Goal: Task Accomplishment & Management: Complete application form

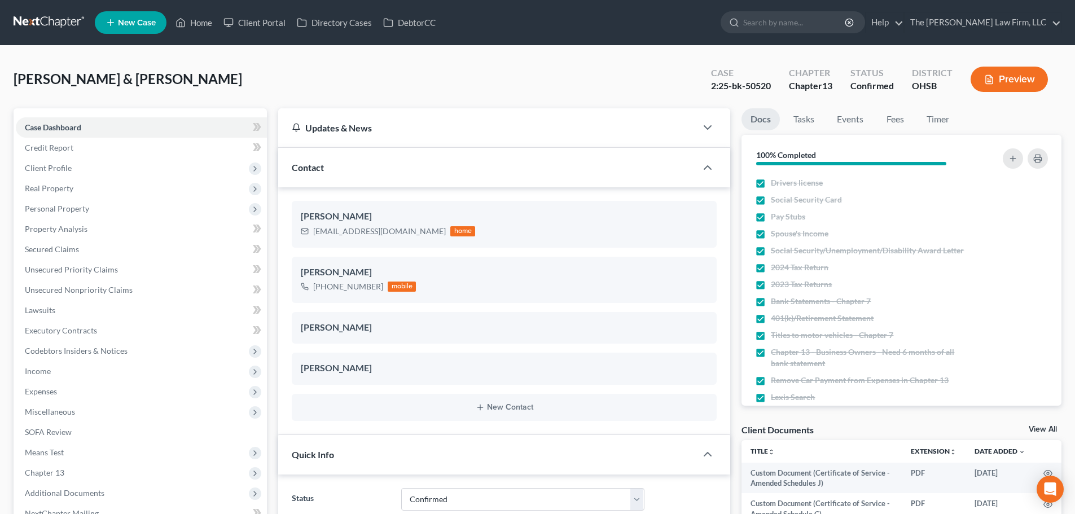
select select "2"
click at [62, 32] on link at bounding box center [50, 22] width 72 height 20
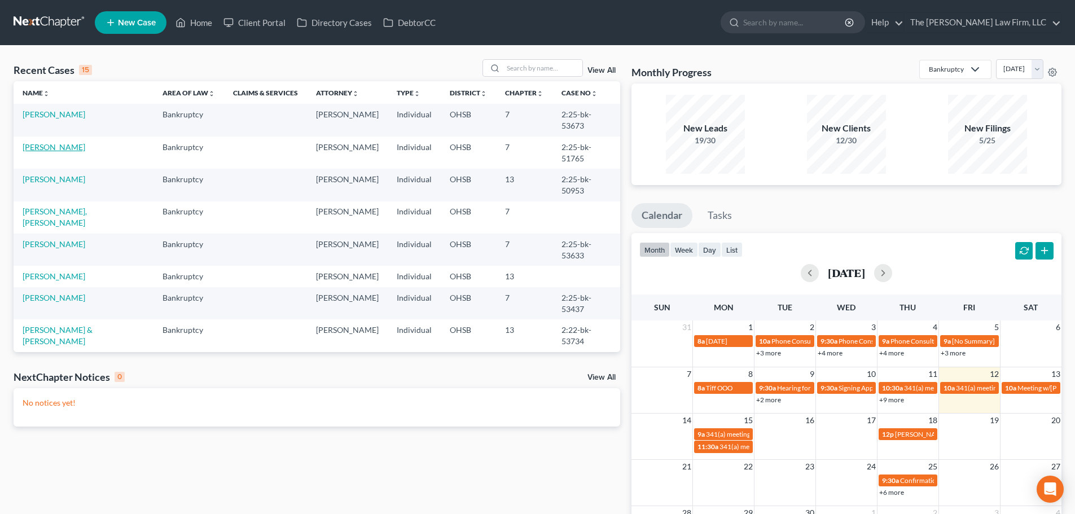
click at [43, 142] on link "[PERSON_NAME]" at bounding box center [54, 147] width 63 height 10
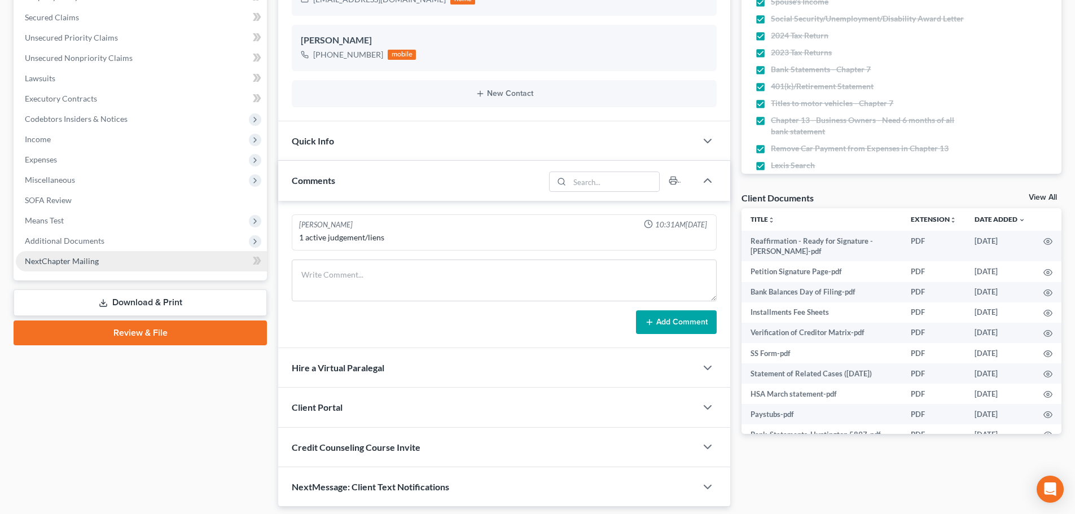
scroll to position [268, 0]
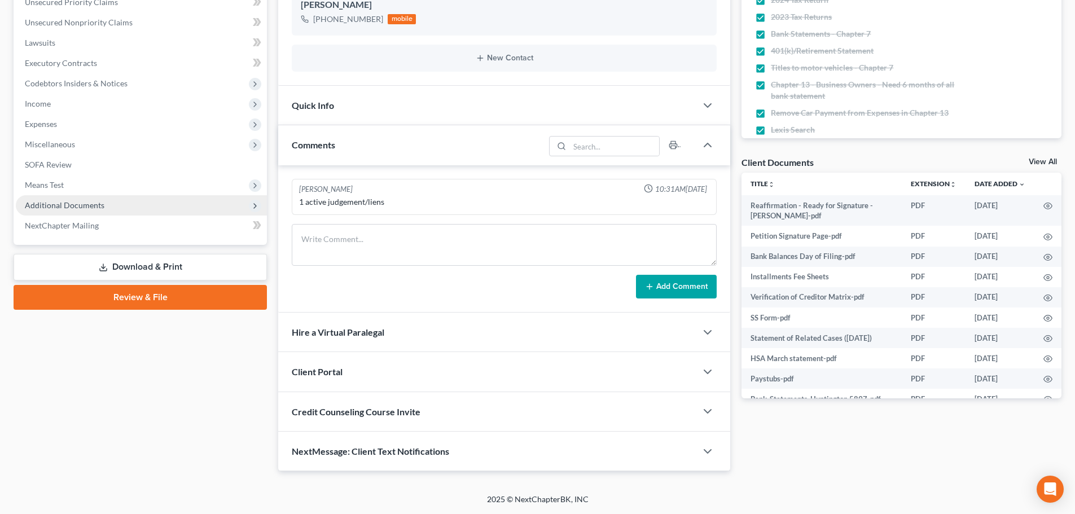
click at [76, 209] on span "Additional Documents" at bounding box center [65, 205] width 80 height 10
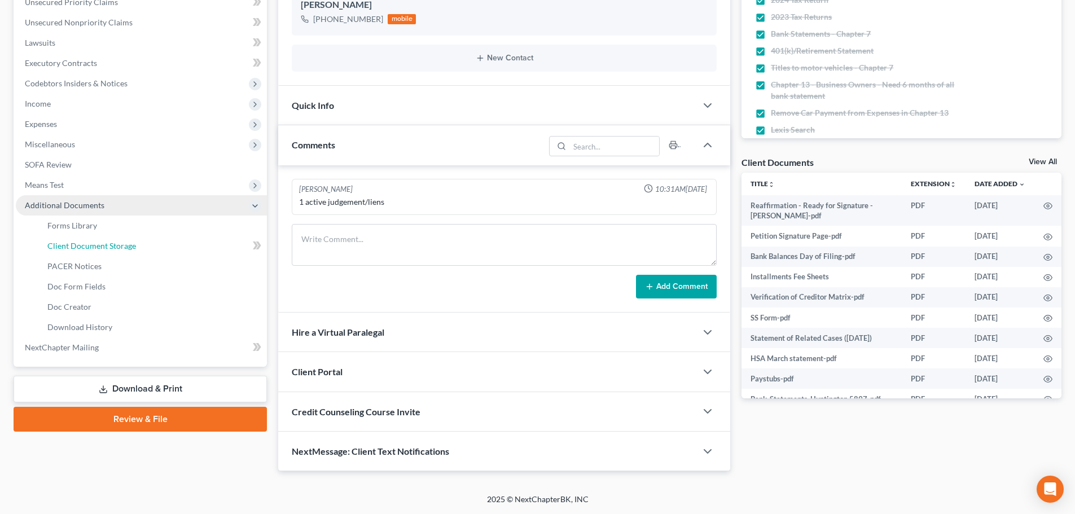
click at [103, 241] on span "Client Document Storage" at bounding box center [91, 246] width 89 height 10
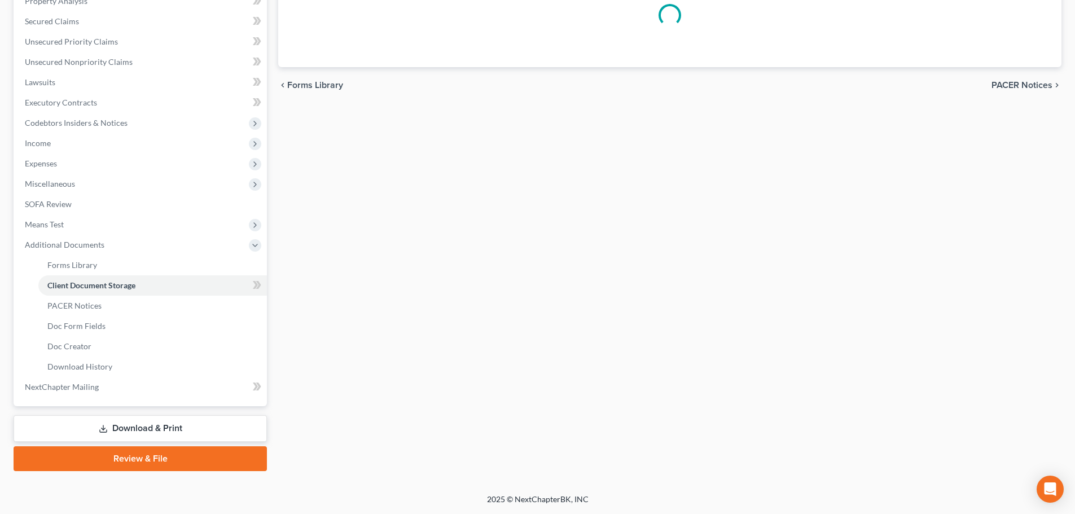
scroll to position [111, 0]
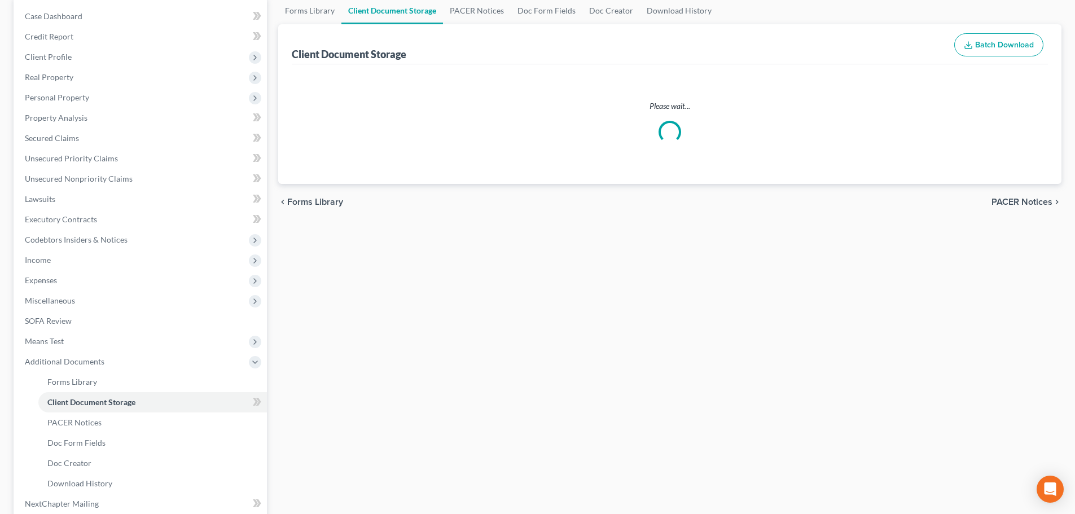
select select "7"
select select "52"
select select "61"
select select "37"
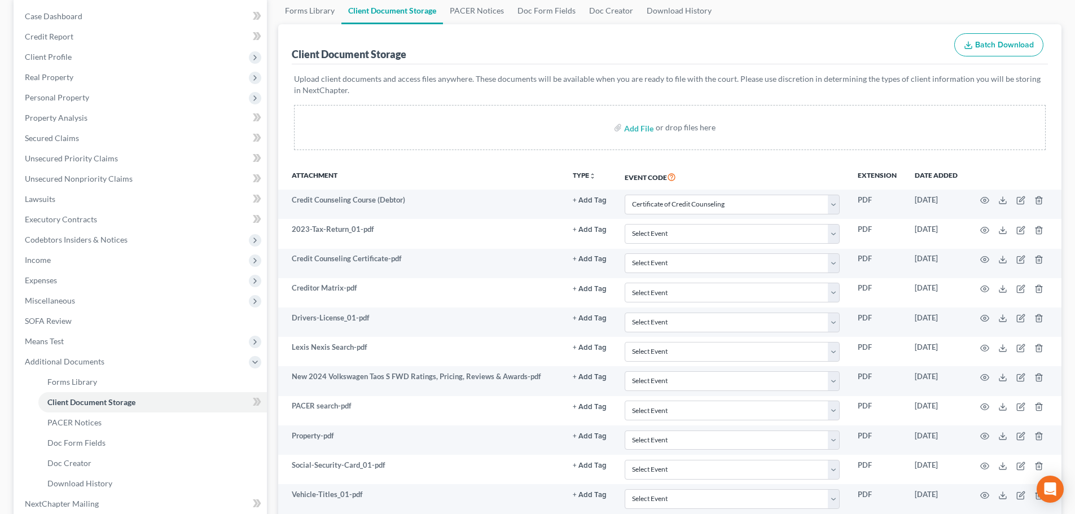
scroll to position [0, 0]
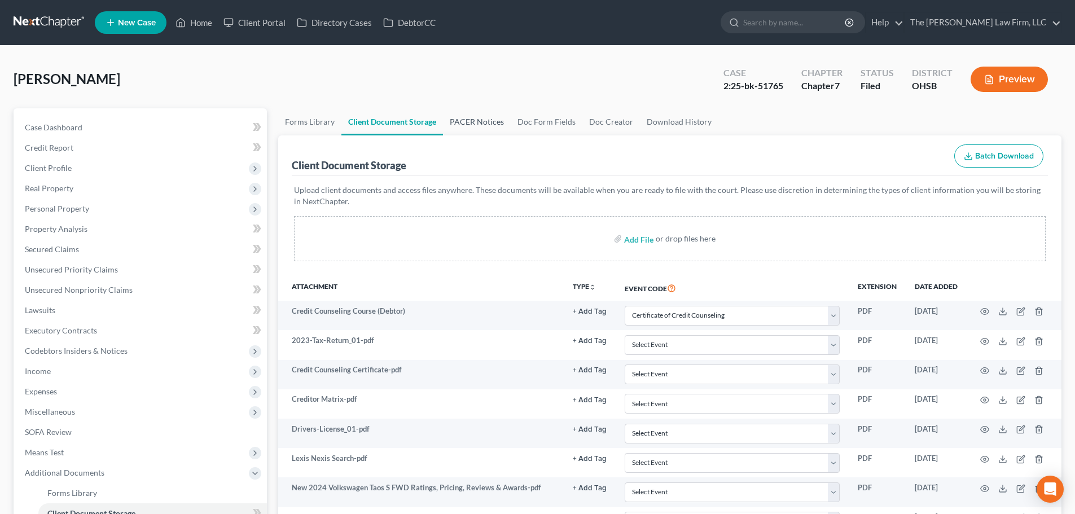
click at [474, 124] on link "PACER Notices" at bounding box center [477, 121] width 68 height 27
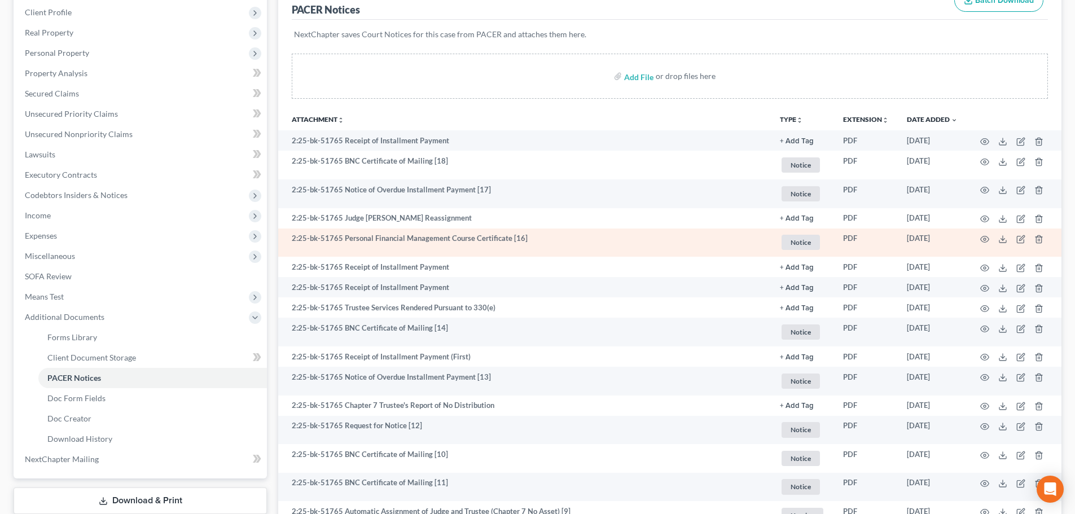
scroll to position [188, 0]
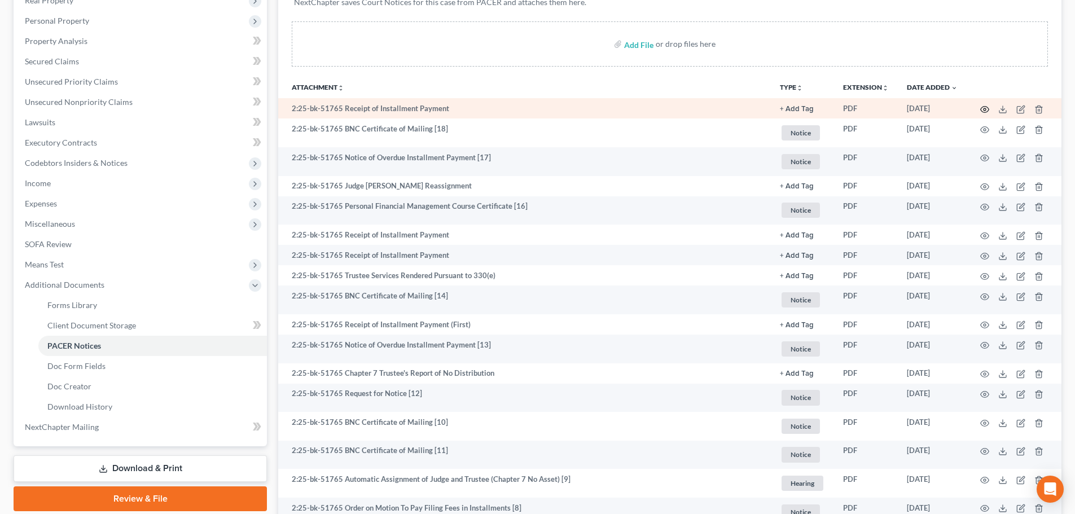
click at [989, 111] on icon "button" at bounding box center [984, 109] width 9 height 9
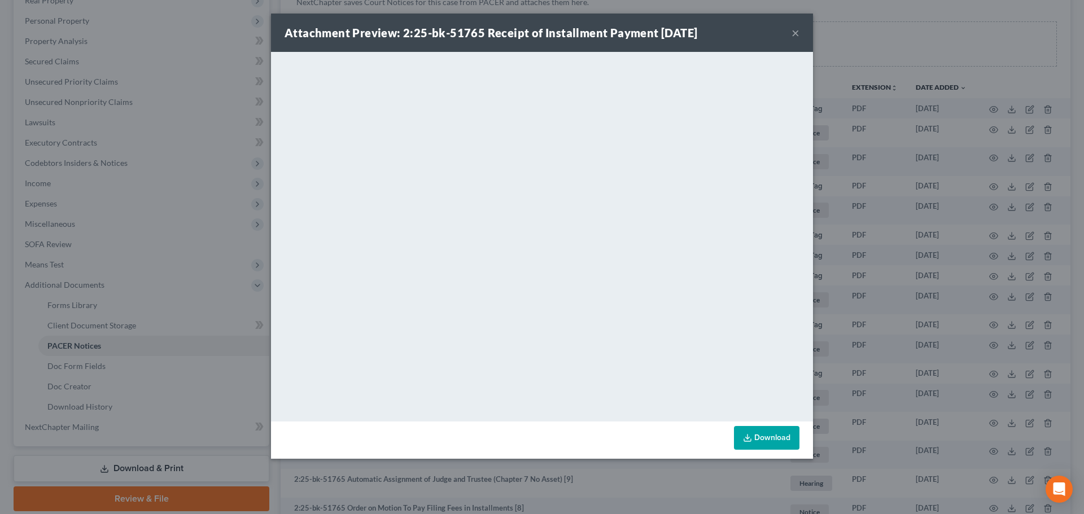
click at [796, 34] on button "×" at bounding box center [795, 33] width 8 height 14
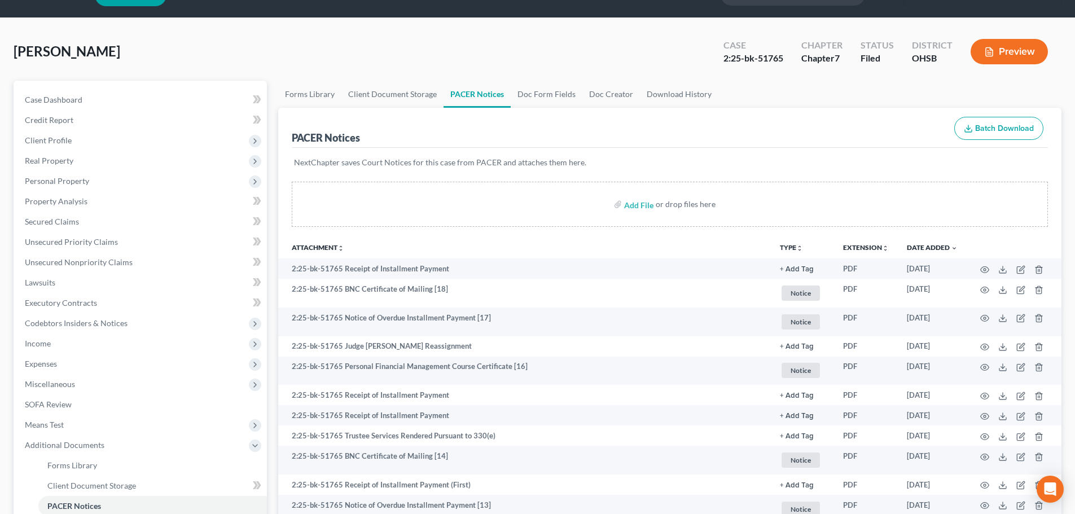
scroll to position [0, 0]
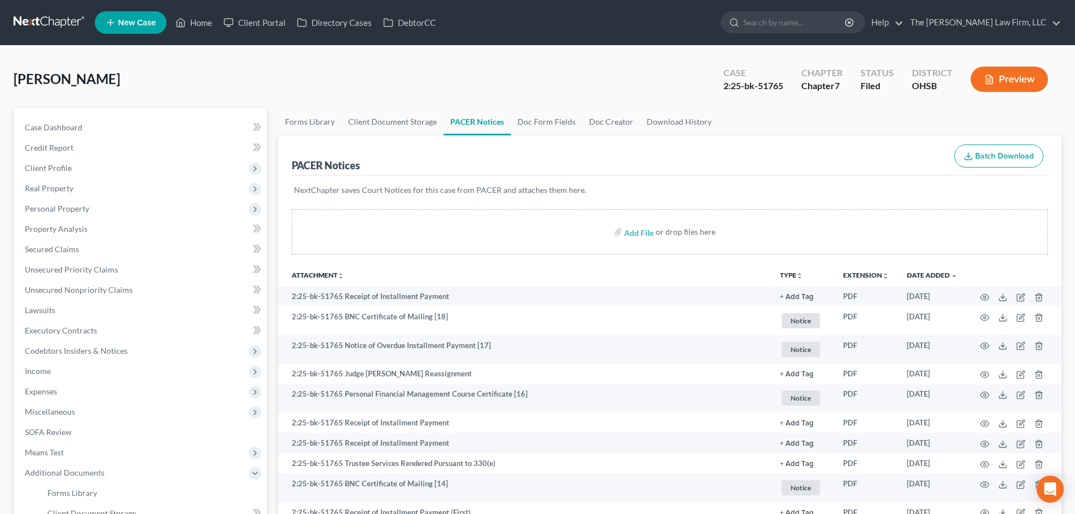
click at [772, 85] on div "2:25-bk-51765" at bounding box center [754, 86] width 60 height 13
click at [777, 122] on ul "Forms Library Client Document Storage PACER Notices Doc Form Fields Doc Creator…" at bounding box center [669, 121] width 783 height 27
click at [771, 86] on div "2:25-bk-51765" at bounding box center [754, 86] width 60 height 13
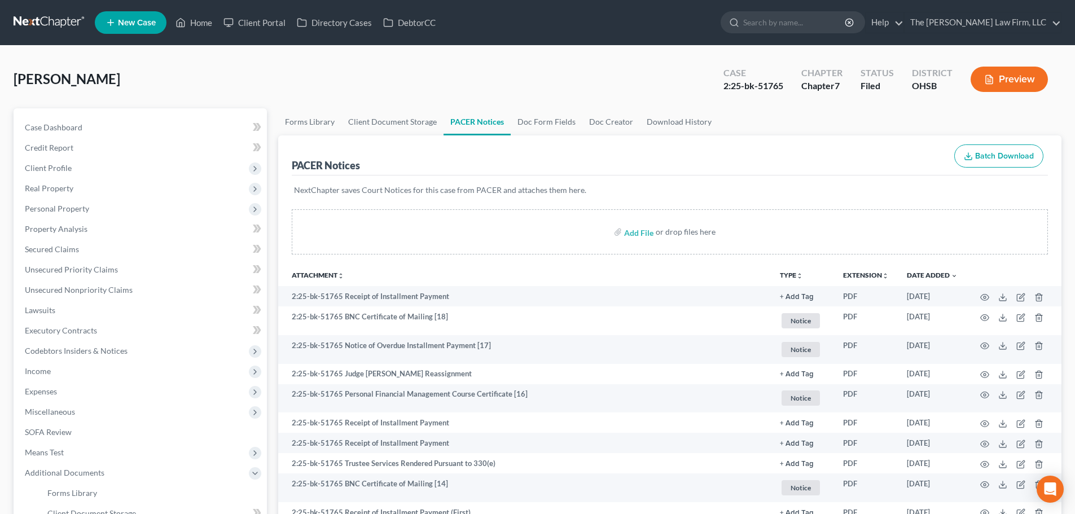
click at [68, 113] on div "Case Dashboard Payments Invoices Payments Payments Credit Report Client Profile…" at bounding box center [140, 371] width 253 height 526
click at [68, 130] on span "Case Dashboard" at bounding box center [54, 127] width 58 height 10
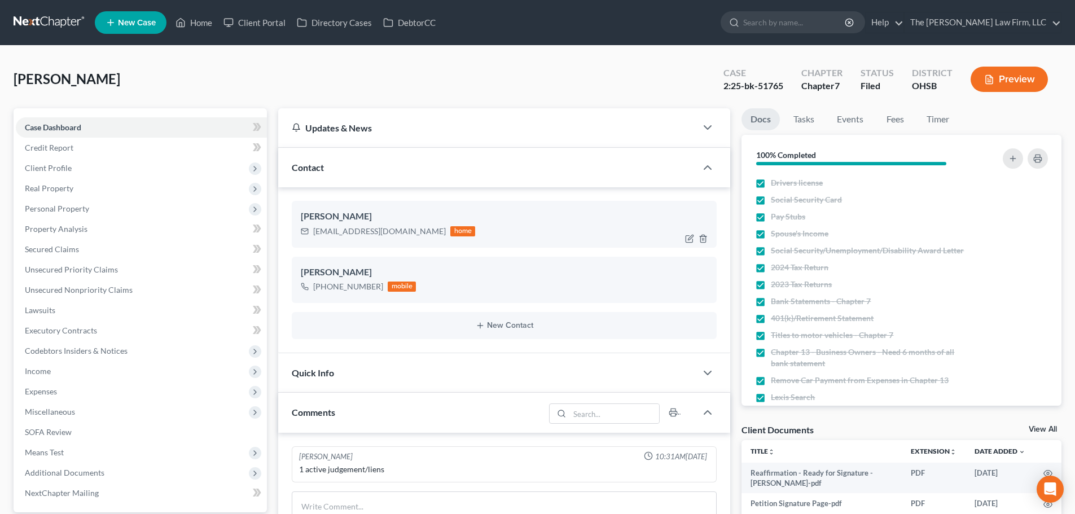
click at [356, 230] on div "taylorbolen4@gmail.com" at bounding box center [379, 231] width 133 height 11
copy div "taylorbolen4@gmail.com"
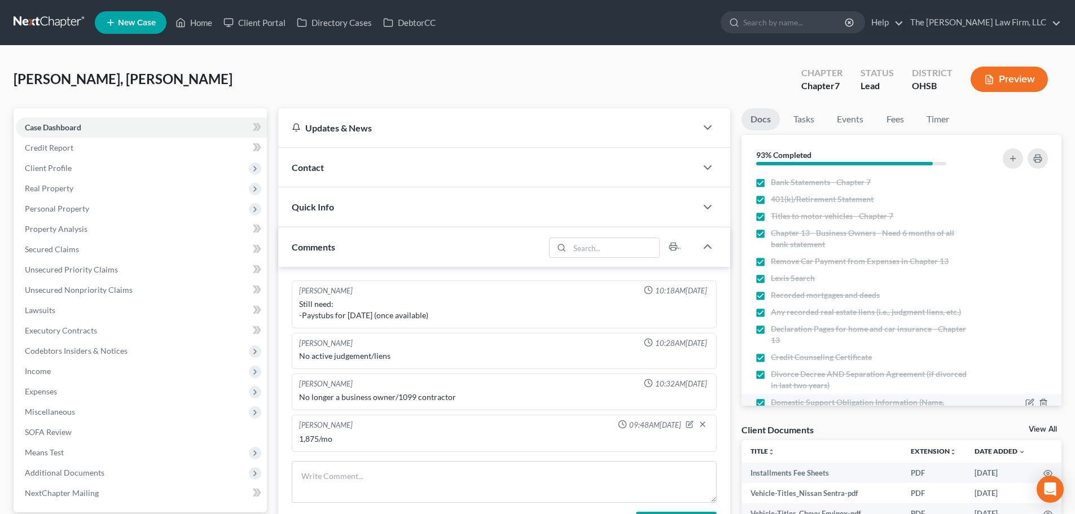
scroll to position [351, 0]
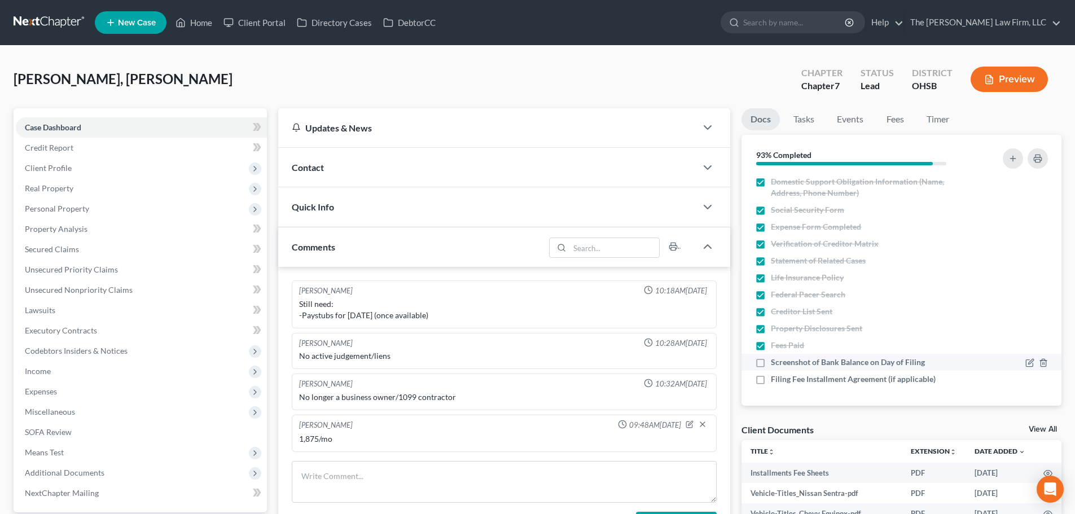
drag, startPoint x: 838, startPoint y: 361, endPoint x: 777, endPoint y: 366, distance: 60.7
click at [838, 361] on span "Screenshot of Bank Balance on Day of Filing" at bounding box center [848, 362] width 154 height 11
click at [783, 361] on input "Screenshot of Bank Balance on Day of Filing" at bounding box center [779, 360] width 7 height 7
checkbox input "true"
click at [830, 379] on span "Filing Fee Installment Agreement (if applicable)" at bounding box center [853, 379] width 165 height 11
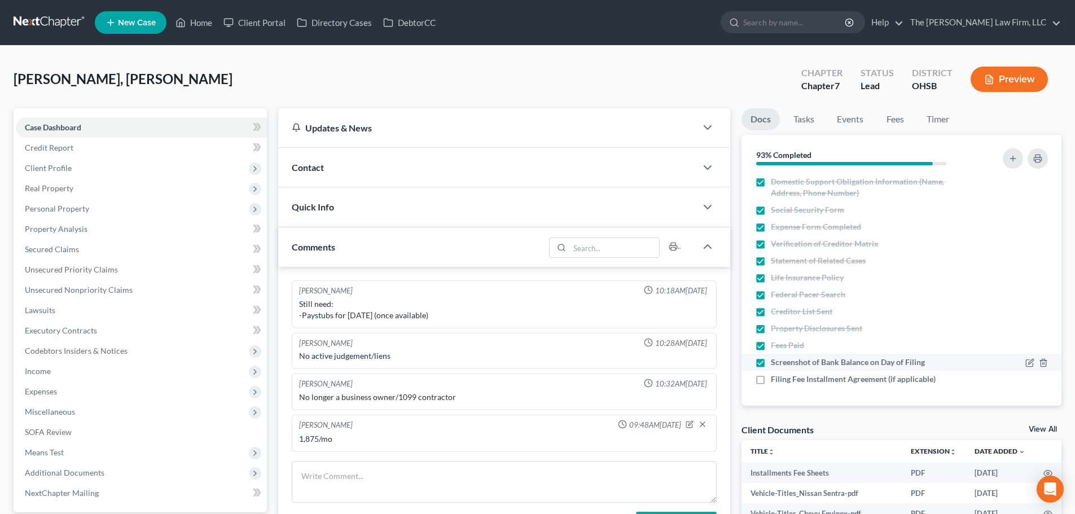
click at [783, 379] on input "Filing Fee Installment Agreement (if applicable)" at bounding box center [779, 377] width 7 height 7
checkbox input "true"
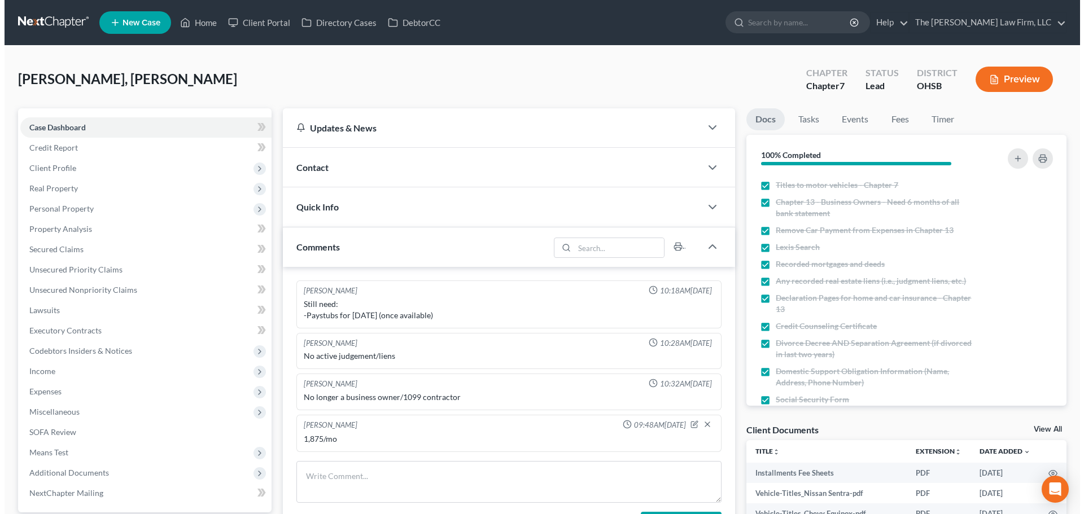
scroll to position [0, 0]
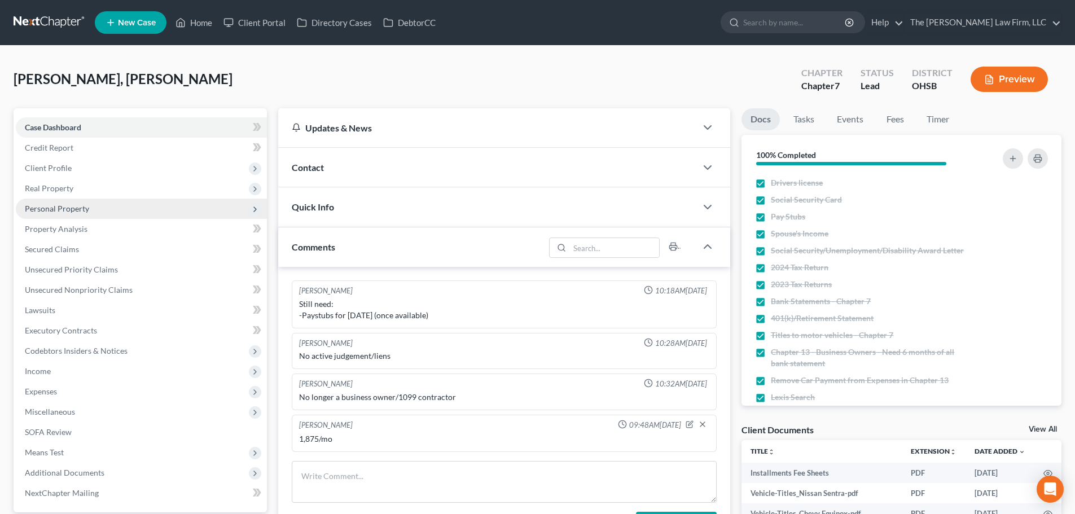
drag, startPoint x: 72, startPoint y: 207, endPoint x: 73, endPoint y: 214, distance: 7.4
click at [72, 207] on span "Personal Property" at bounding box center [57, 209] width 64 height 10
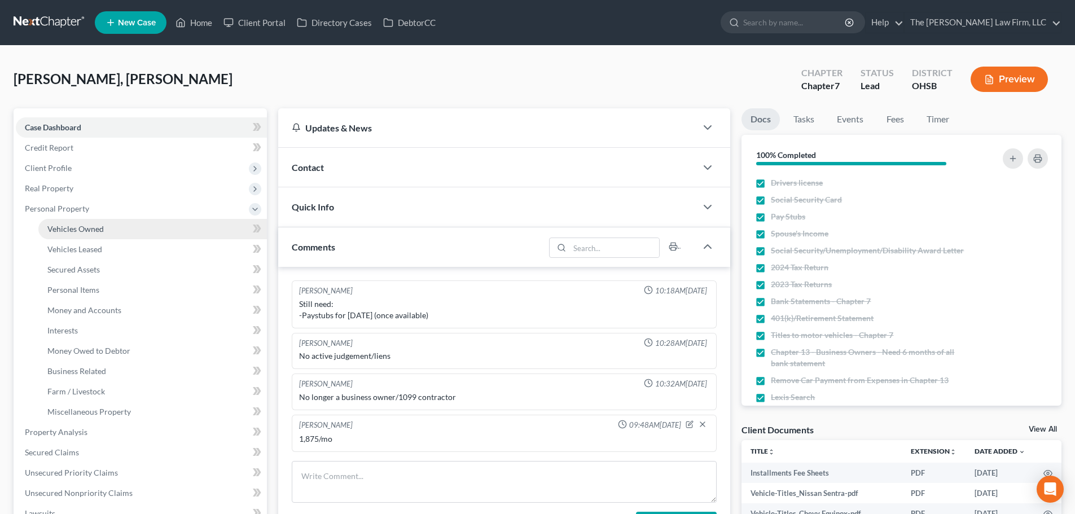
click at [73, 225] on span "Vehicles Owned" at bounding box center [75, 229] width 56 height 10
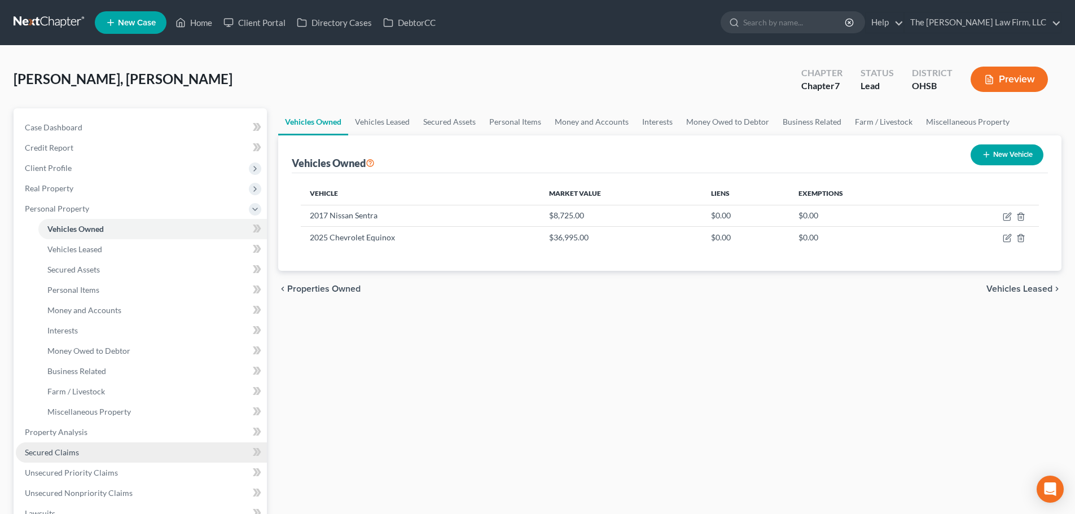
click at [78, 455] on link "Secured Claims" at bounding box center [141, 453] width 251 height 20
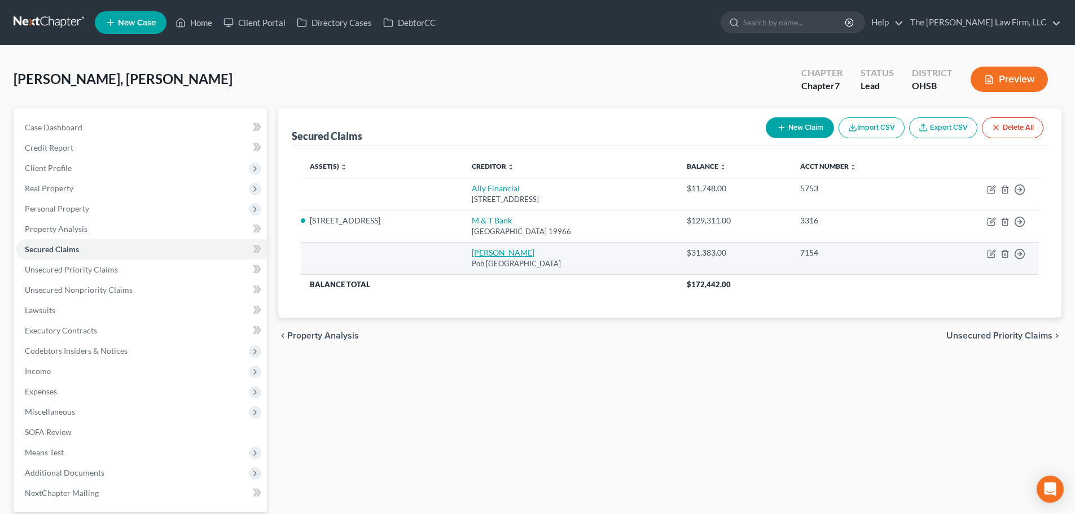
click at [477, 256] on link "[PERSON_NAME]" at bounding box center [503, 253] width 63 height 10
select select "45"
select select "0"
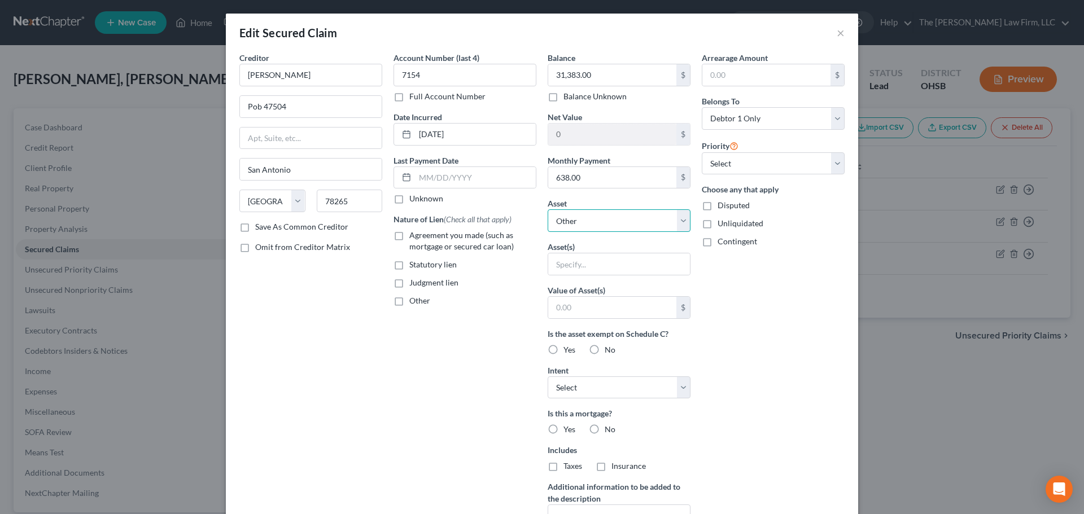
click at [596, 222] on select "Select Other Multiple Assets [STREET_ADDRESS] - $376900.0 E Trade from [PERSON_…" at bounding box center [618, 220] width 143 height 23
select select "10"
click at [547, 209] on select "Select Other Multiple Assets [STREET_ADDRESS] - $376900.0 E Trade from [PERSON_…" at bounding box center [618, 220] width 143 height 23
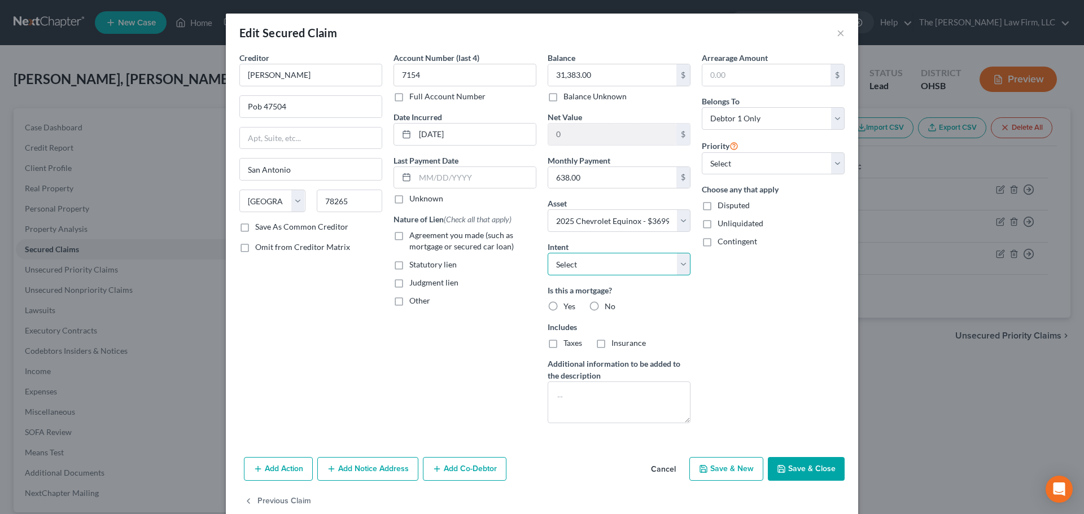
click at [593, 269] on select "Select Surrender Redeem Reaffirm Avoid Other" at bounding box center [618, 264] width 143 height 23
select select "2"
click at [547, 253] on select "Select Surrender Redeem Reaffirm Avoid Other" at bounding box center [618, 264] width 143 height 23
click at [605, 307] on label "No" at bounding box center [610, 306] width 11 height 11
click at [609, 307] on input "No" at bounding box center [612, 304] width 7 height 7
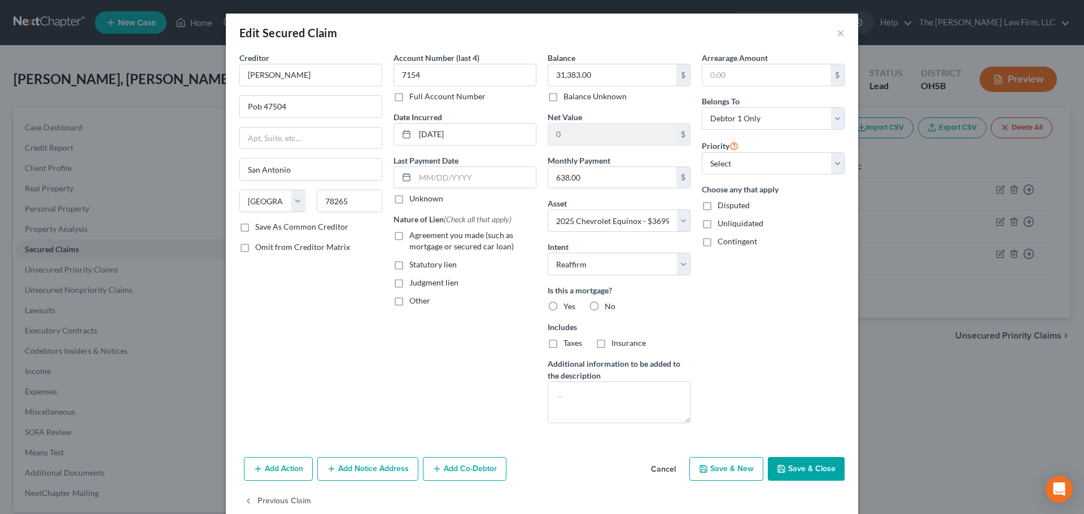
radio input "true"
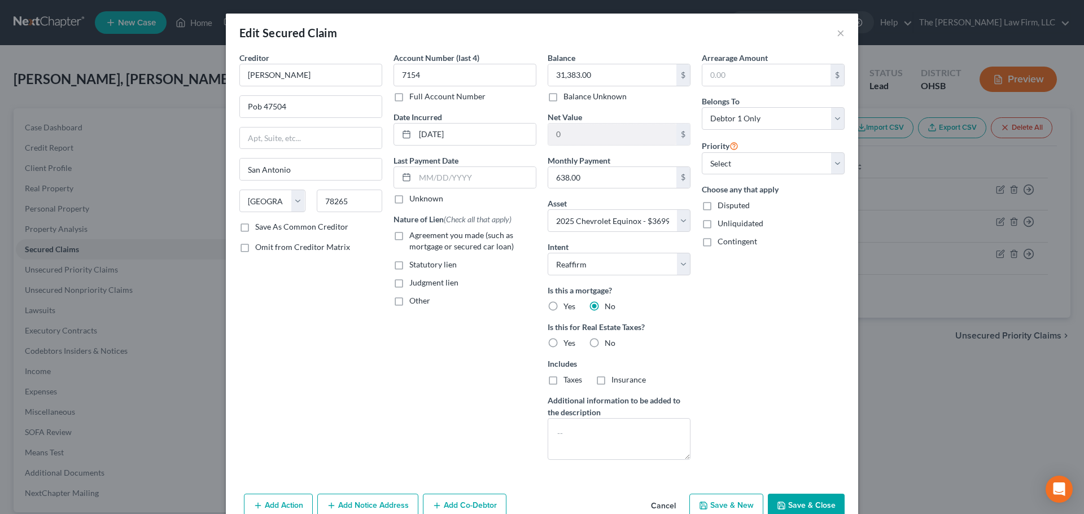
click at [605, 340] on label "No" at bounding box center [610, 343] width 11 height 11
click at [609, 340] on input "No" at bounding box center [612, 341] width 7 height 7
radio input "true"
click at [758, 170] on select "Select 1st 2nd 3rd 4th 5th 6th 7th 8th 9th 10th 11th 12th 13th 14th 15th 16th 1…" at bounding box center [773, 163] width 143 height 23
select select "0"
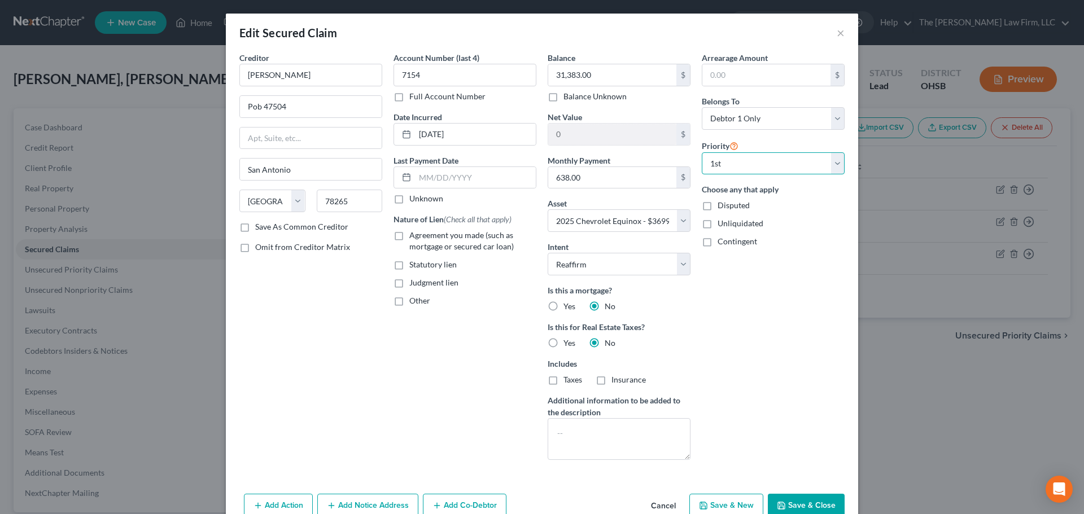
click at [702, 152] on select "Select 1st 2nd 3rd 4th 5th 6th 7th 8th 9th 10th 11th 12th 13th 14th 15th 16th 1…" at bounding box center [773, 163] width 143 height 23
click at [763, 332] on div "Arrearage Amount $ Belongs To * Select Debtor 1 Only Debtor 2 Only Debtor 1 And…" at bounding box center [773, 260] width 154 height 417
click at [426, 239] on span "Agreement you made (such as mortgage or secured car loan)" at bounding box center [461, 240] width 104 height 21
click at [421, 237] on input "Agreement you made (such as mortgage or secured car loan)" at bounding box center [417, 233] width 7 height 7
checkbox input "true"
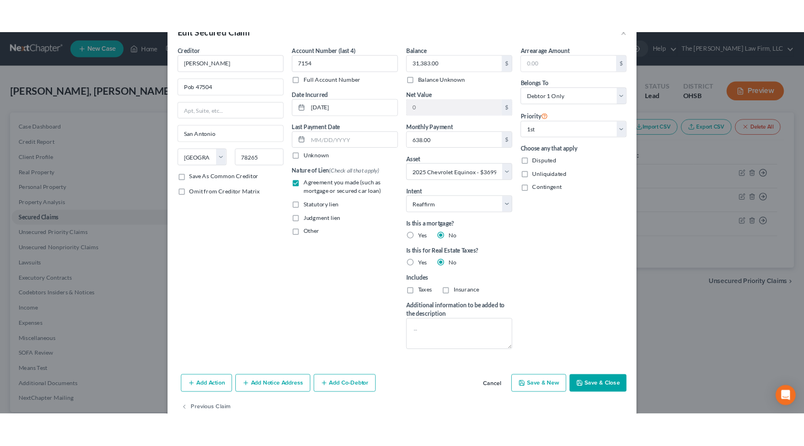
scroll to position [58, 0]
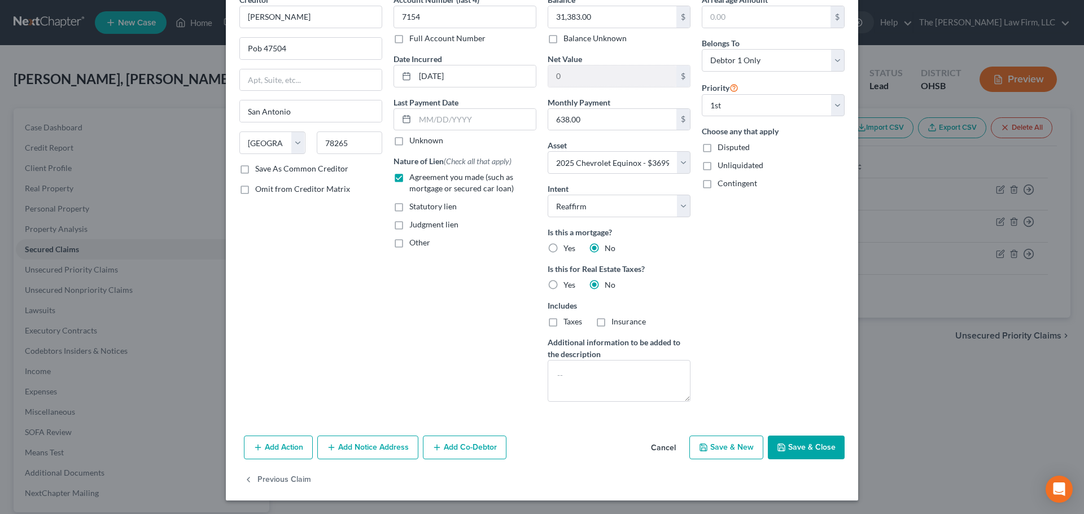
click at [797, 451] on button "Save & Close" at bounding box center [806, 448] width 77 height 24
select select
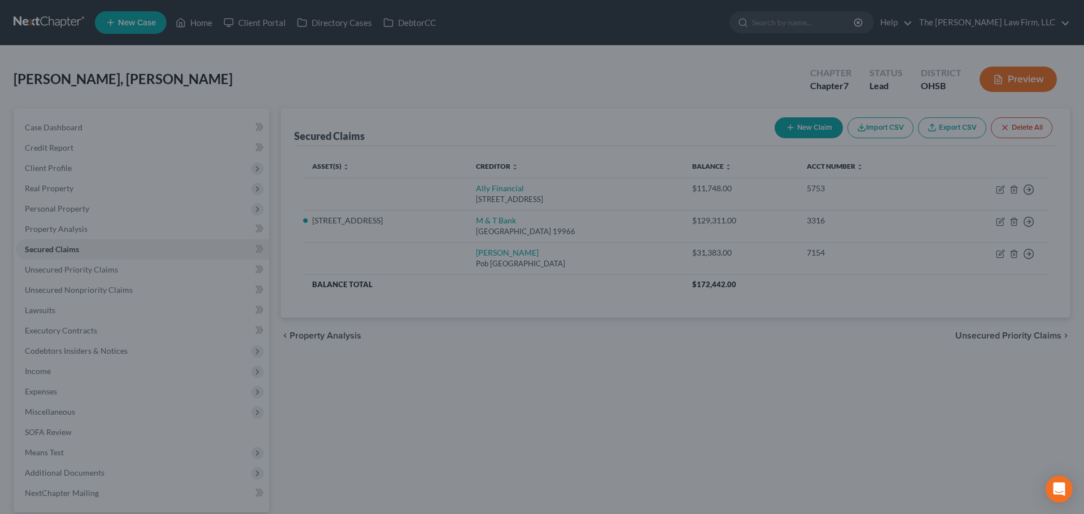
type input "5,612.00"
select select "10"
type input "0"
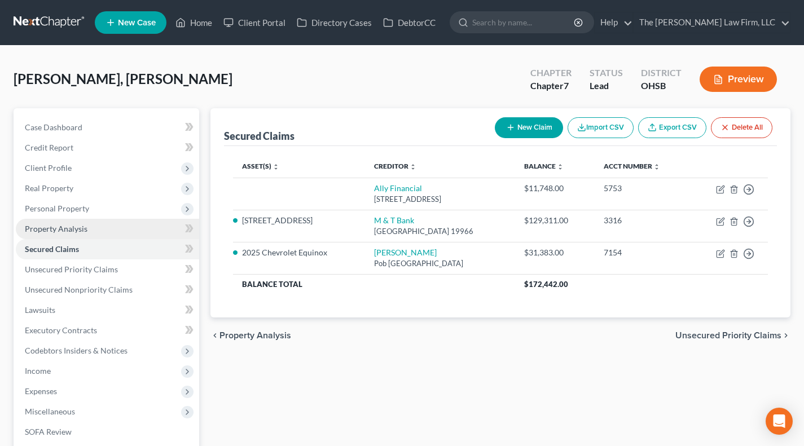
click at [94, 233] on link "Property Analysis" at bounding box center [107, 229] width 183 height 20
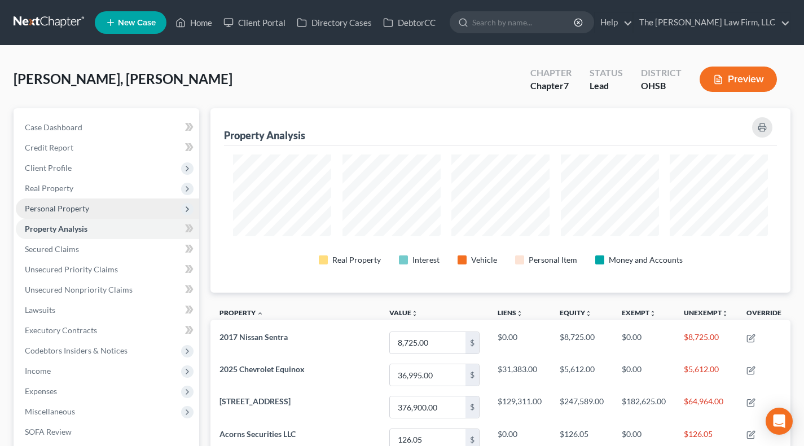
scroll to position [185, 580]
click at [76, 208] on span "Personal Property" at bounding box center [57, 209] width 64 height 10
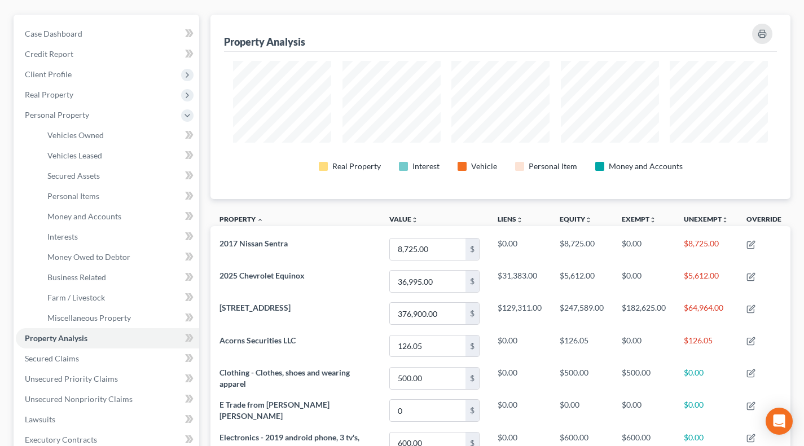
scroll to position [94, 0]
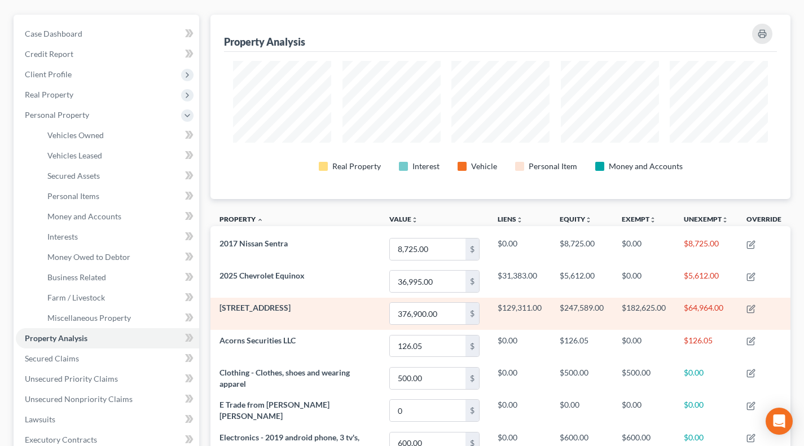
drag, startPoint x: 234, startPoint y: 305, endPoint x: 297, endPoint y: 310, distance: 63.4
click at [297, 310] on td "[STREET_ADDRESS]" at bounding box center [296, 314] width 170 height 32
drag, startPoint x: 500, startPoint y: 308, endPoint x: 537, endPoint y: 306, distance: 37.3
click at [537, 306] on td "$129,311.00" at bounding box center [520, 314] width 62 height 32
drag, startPoint x: 555, startPoint y: 306, endPoint x: 600, endPoint y: 309, distance: 44.6
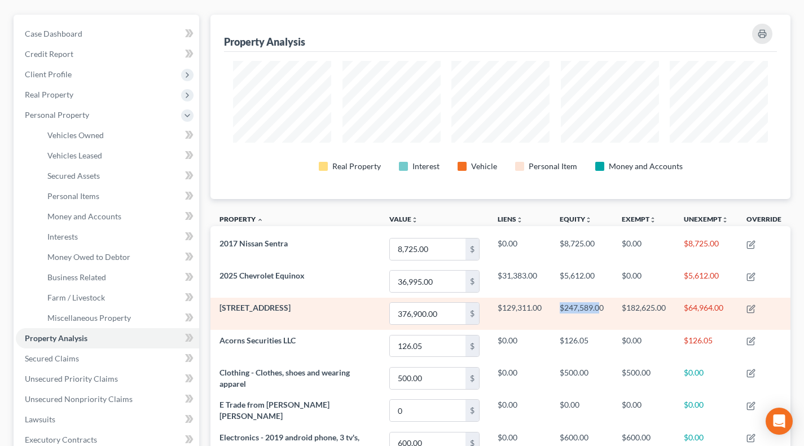
click at [600, 309] on td "$247,589.00" at bounding box center [582, 314] width 62 height 32
drag, startPoint x: 680, startPoint y: 302, endPoint x: 722, endPoint y: 309, distance: 43.5
click at [726, 305] on td "$64,964.00" at bounding box center [706, 314] width 63 height 32
click at [704, 317] on td "$64,964.00" at bounding box center [706, 314] width 63 height 32
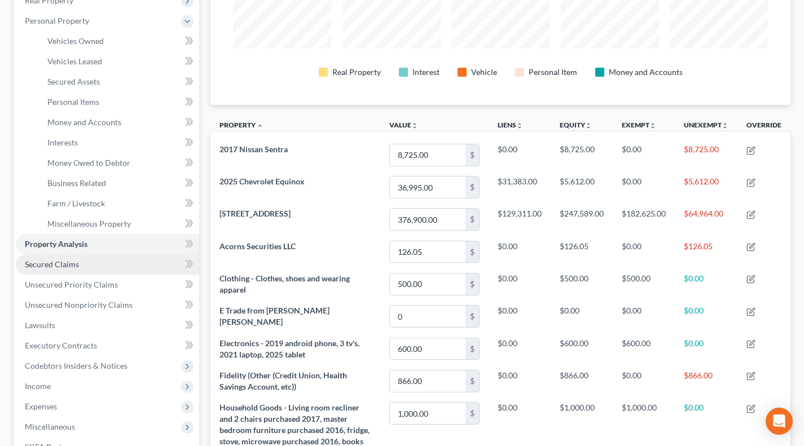
click at [51, 269] on link "Secured Claims" at bounding box center [107, 265] width 183 height 20
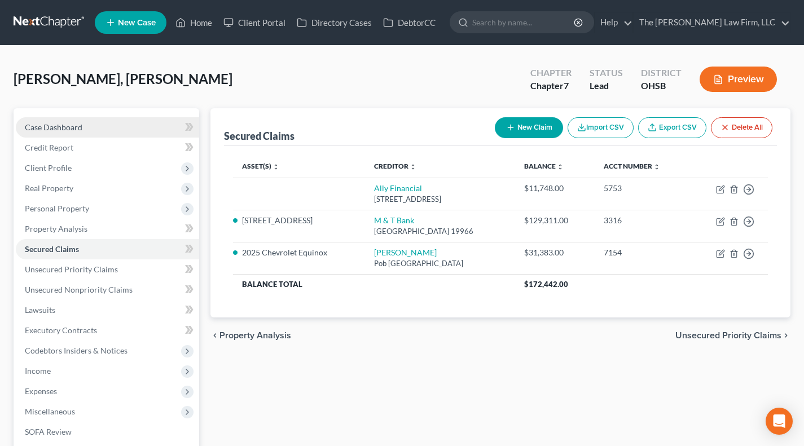
click at [48, 125] on span "Case Dashboard" at bounding box center [54, 127] width 58 height 10
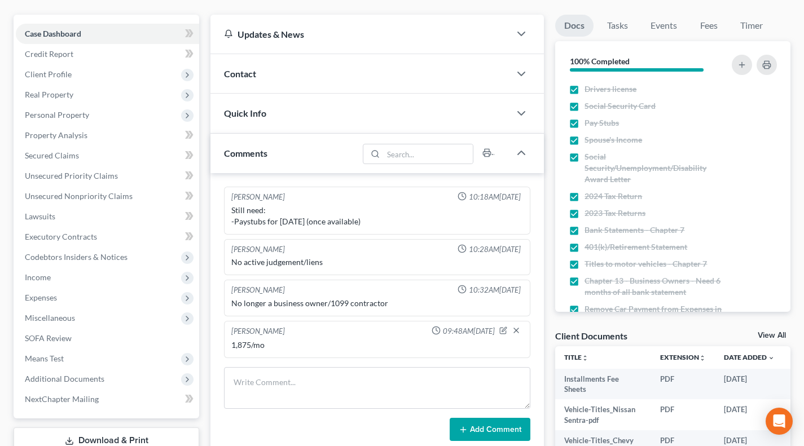
scroll to position [94, 0]
drag, startPoint x: 112, startPoint y: 193, endPoint x: 148, endPoint y: 306, distance: 118.5
click at [112, 193] on span "Unsecured Nonpriority Claims" at bounding box center [79, 196] width 108 height 10
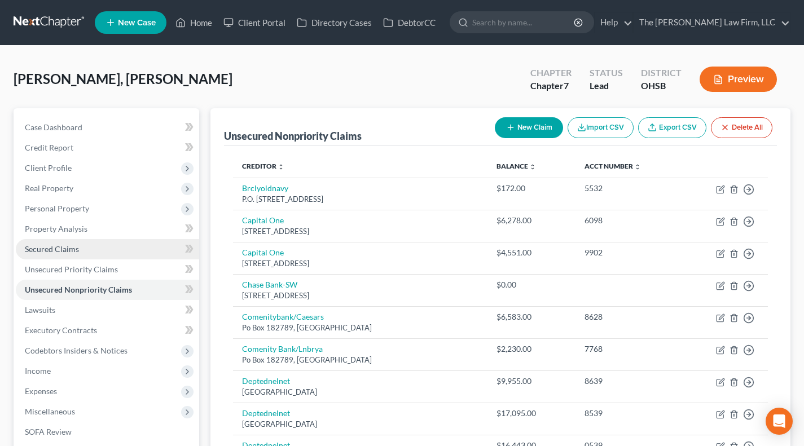
click at [28, 249] on span "Secured Claims" at bounding box center [52, 249] width 54 height 10
